Goal: Task Accomplishment & Management: Manage account settings

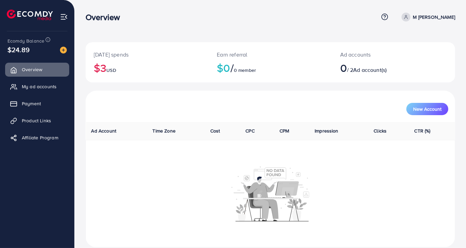
click at [424, 17] on link "M [PERSON_NAME]" at bounding box center [426, 17] width 56 height 9
click at [418, 56] on span "Log out" at bounding box center [414, 56] width 18 height 8
click at [39, 91] on link "My ad accounts" at bounding box center [37, 87] width 64 height 14
